Goal: Task Accomplishment & Management: Manage account settings

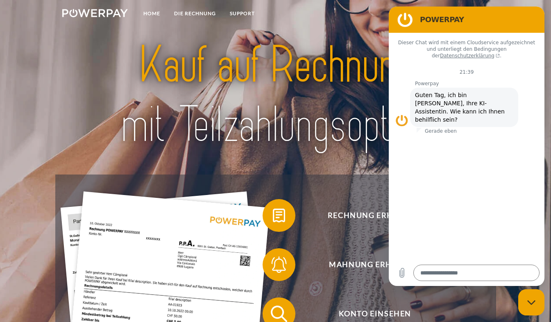
click at [405, 19] on figure at bounding box center [405, 19] width 16 height 16
click at [348, 233] on div "Rechnung erhalten?" at bounding box center [368, 215] width 221 height 49
click at [400, 114] on figure at bounding box center [401, 120] width 13 height 13
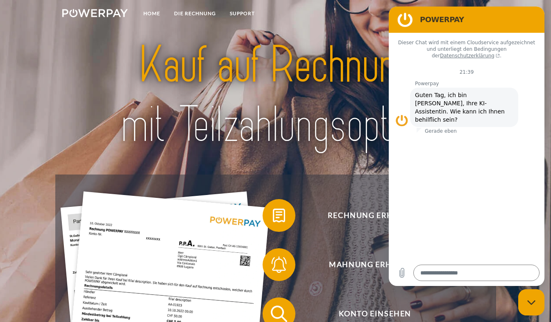
click at [401, 114] on figure at bounding box center [401, 120] width 13 height 13
click at [527, 302] on icon "Messaging-Fenster schließen" at bounding box center [531, 302] width 9 height 5
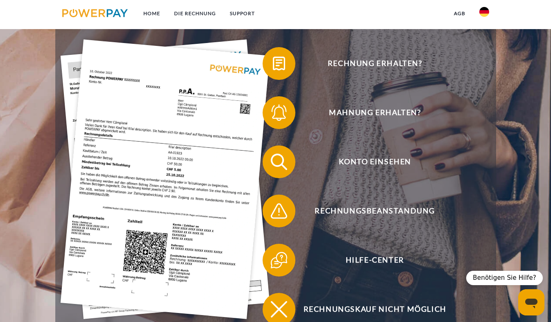
scroll to position [170, 0]
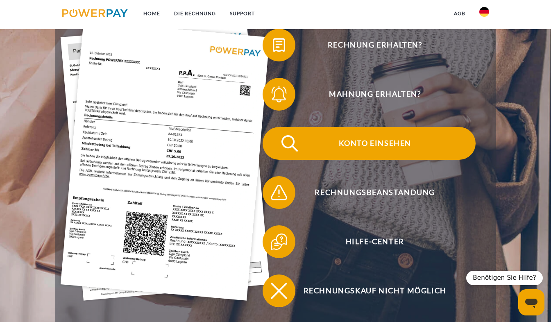
click at [388, 147] on span "Konto einsehen" at bounding box center [374, 143] width 201 height 33
type textarea "*"
